Goal: Task Accomplishment & Management: Use online tool/utility

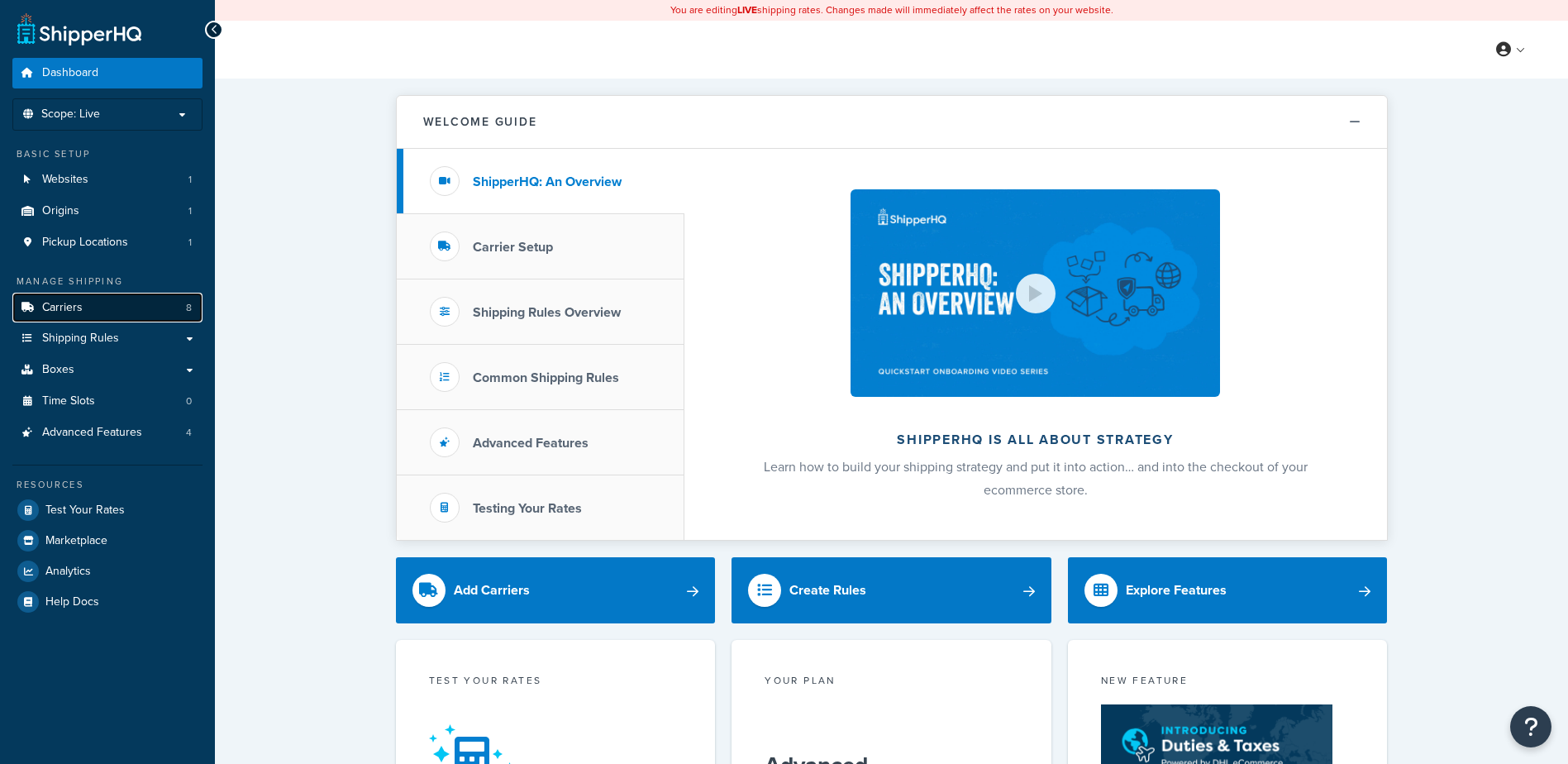
click at [77, 309] on span "Carriers" at bounding box center [63, 308] width 41 height 14
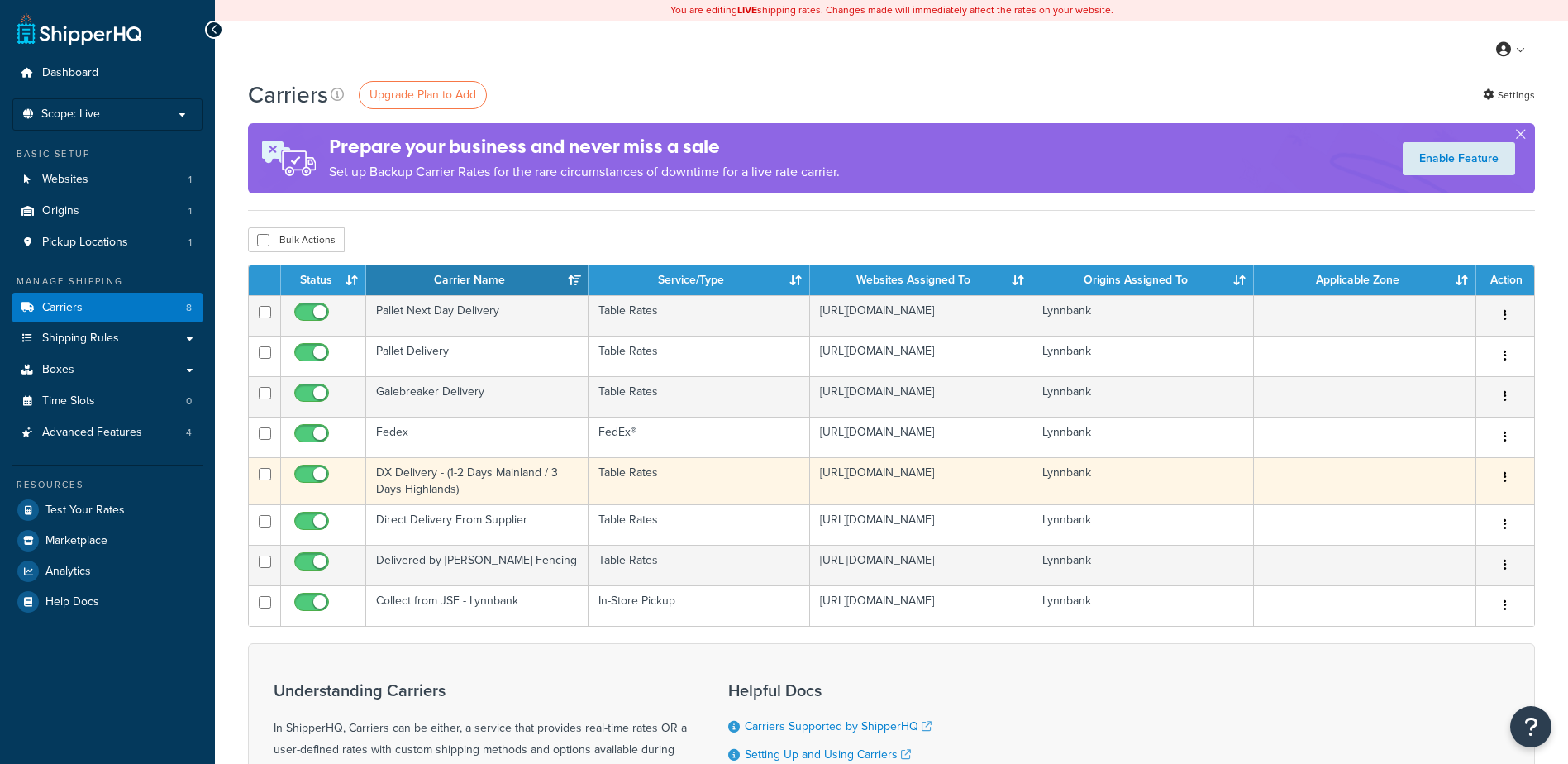
click at [1320, 490] on td at bounding box center [1366, 481] width 222 height 47
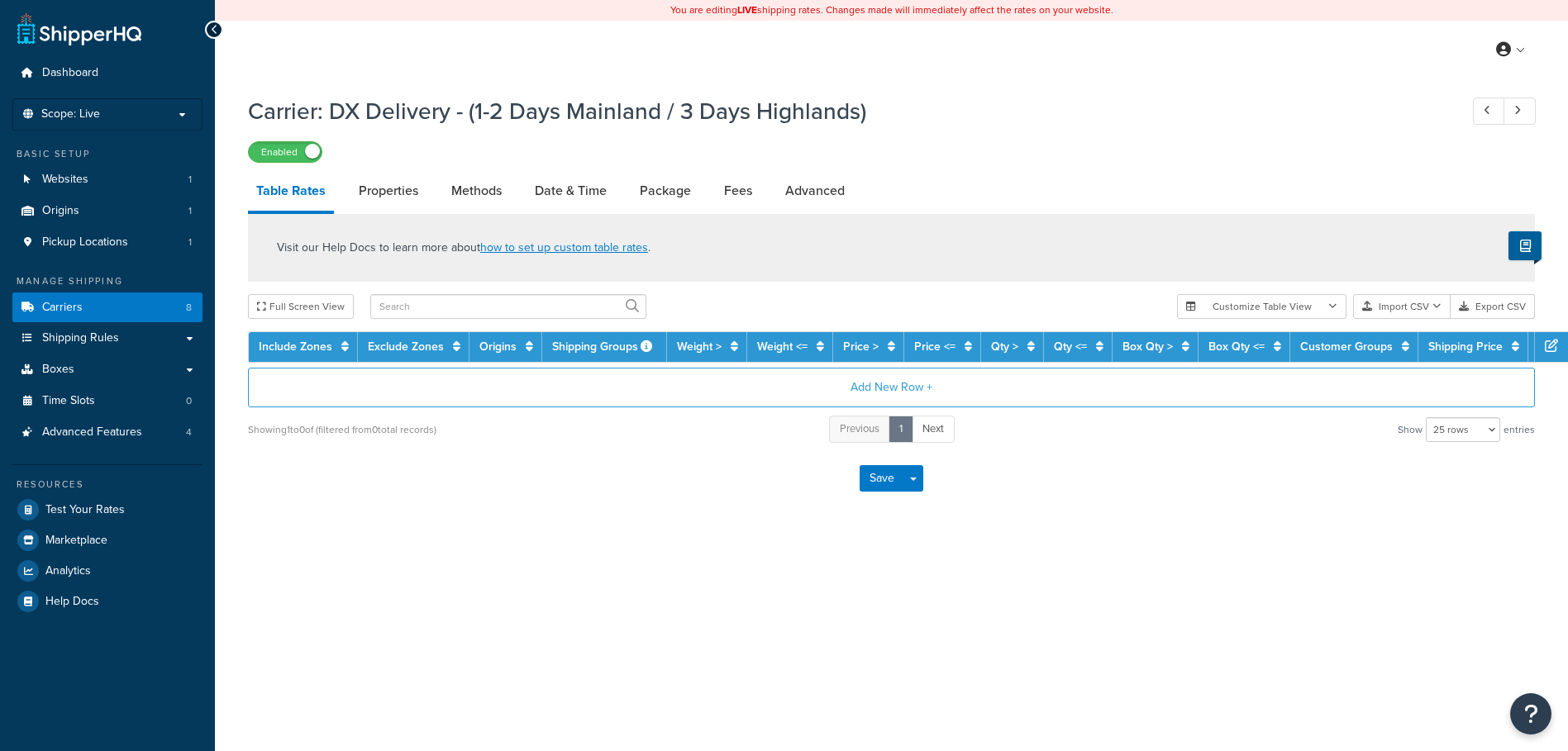
select select "25"
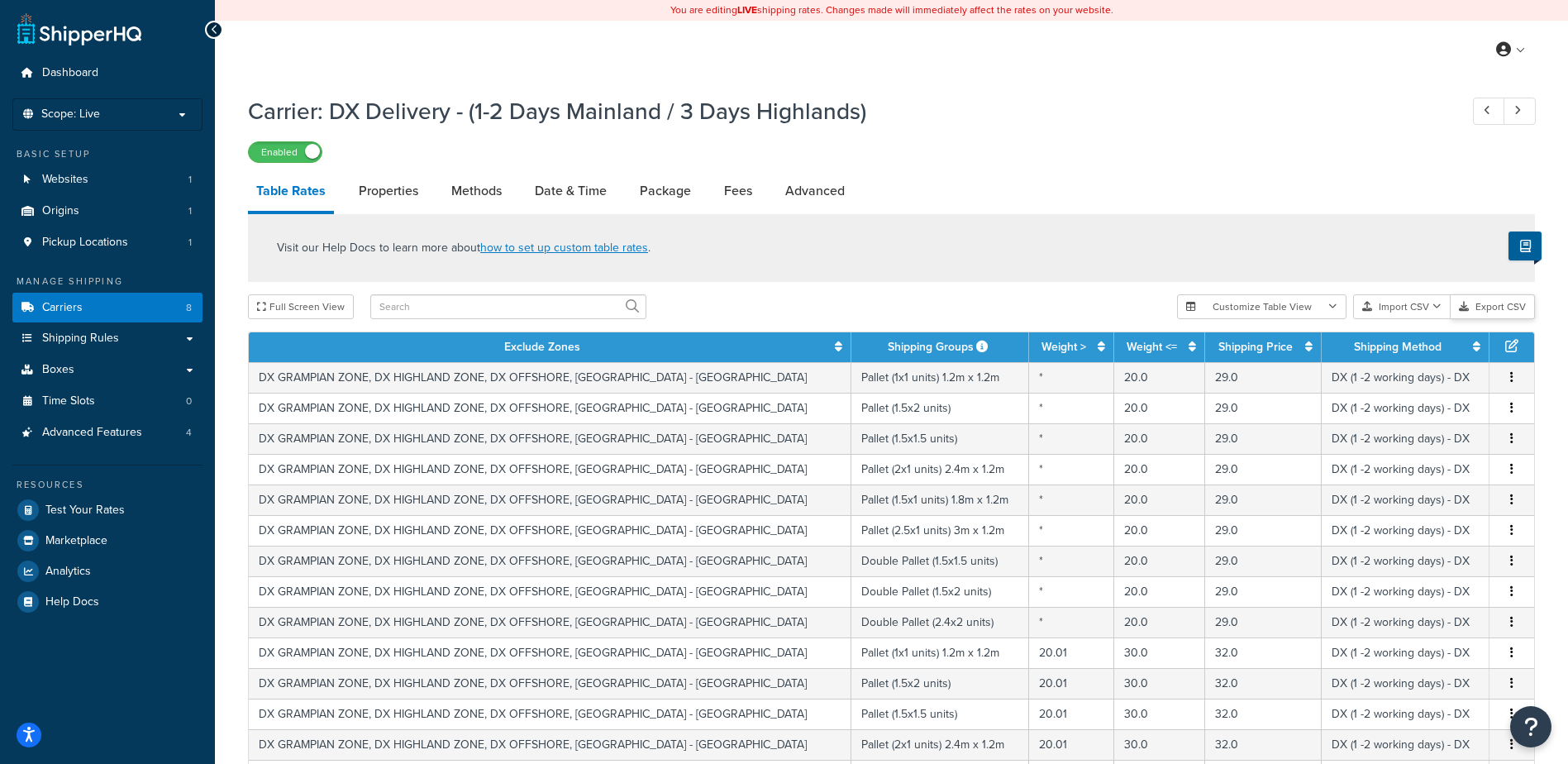
click at [1476, 311] on button "Export CSV" at bounding box center [1492, 307] width 84 height 25
